Goal: Find specific page/section: Find specific page/section

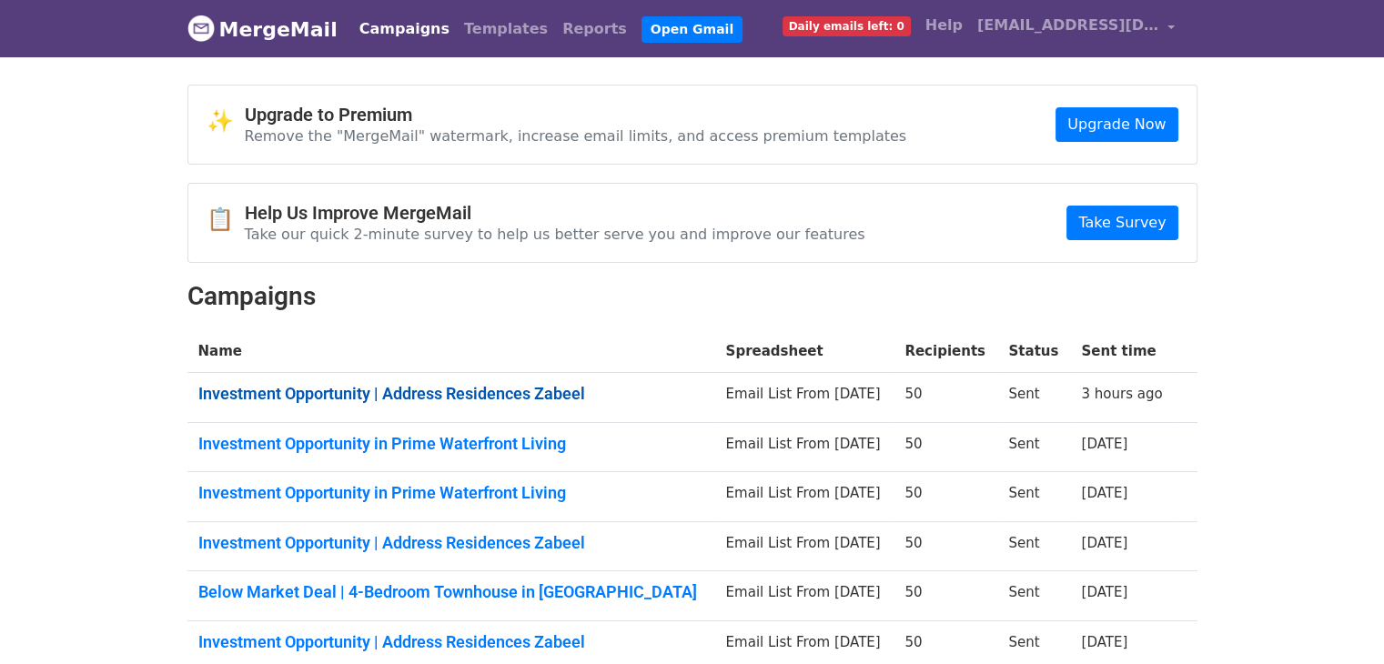
click at [521, 384] on link "Investment Opportunity | Address Residences Zabeel" at bounding box center [451, 394] width 506 height 20
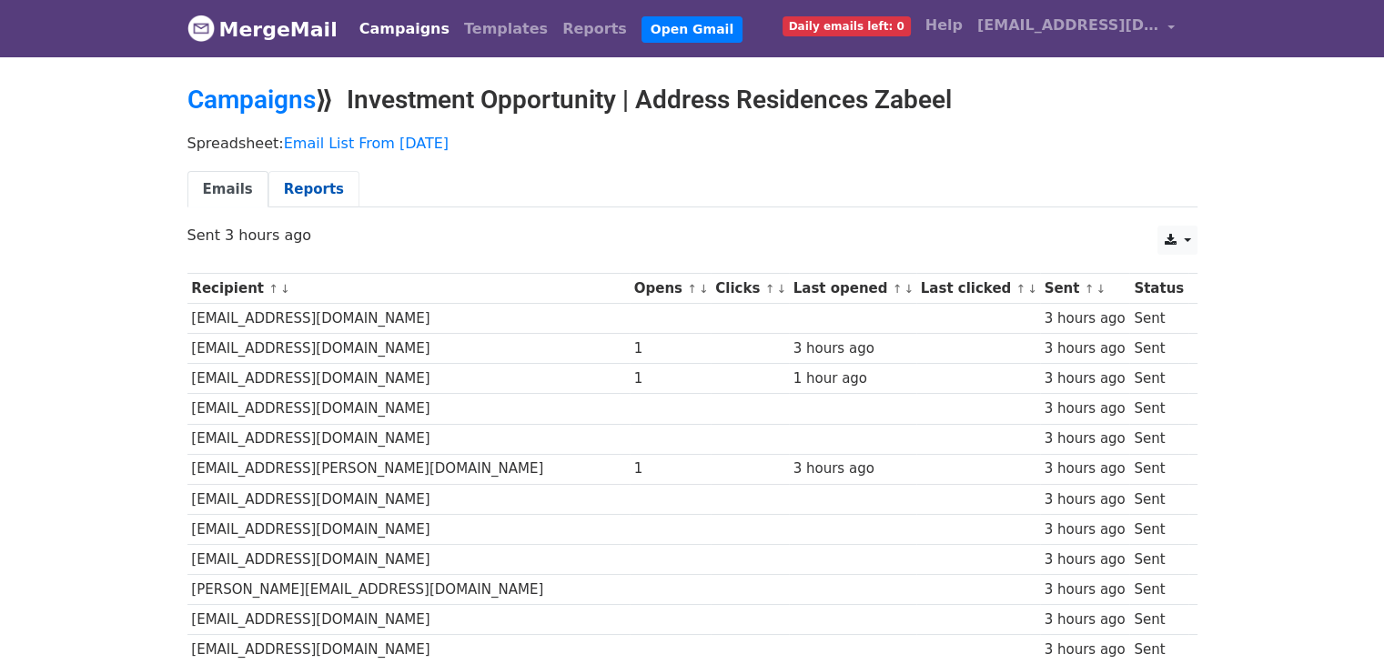
click at [324, 197] on link "Reports" at bounding box center [313, 189] width 91 height 37
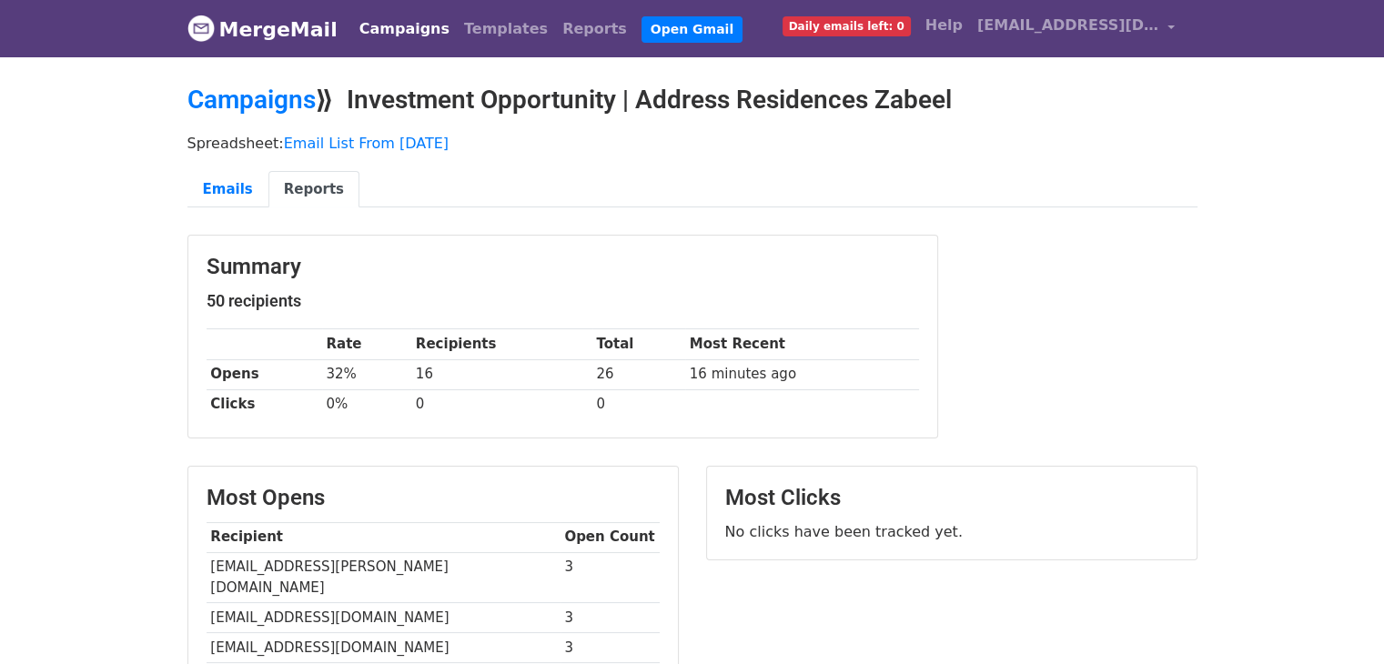
click at [250, 45] on link "MergeMail" at bounding box center [262, 29] width 150 height 38
